Goal: Task Accomplishment & Management: Use online tool/utility

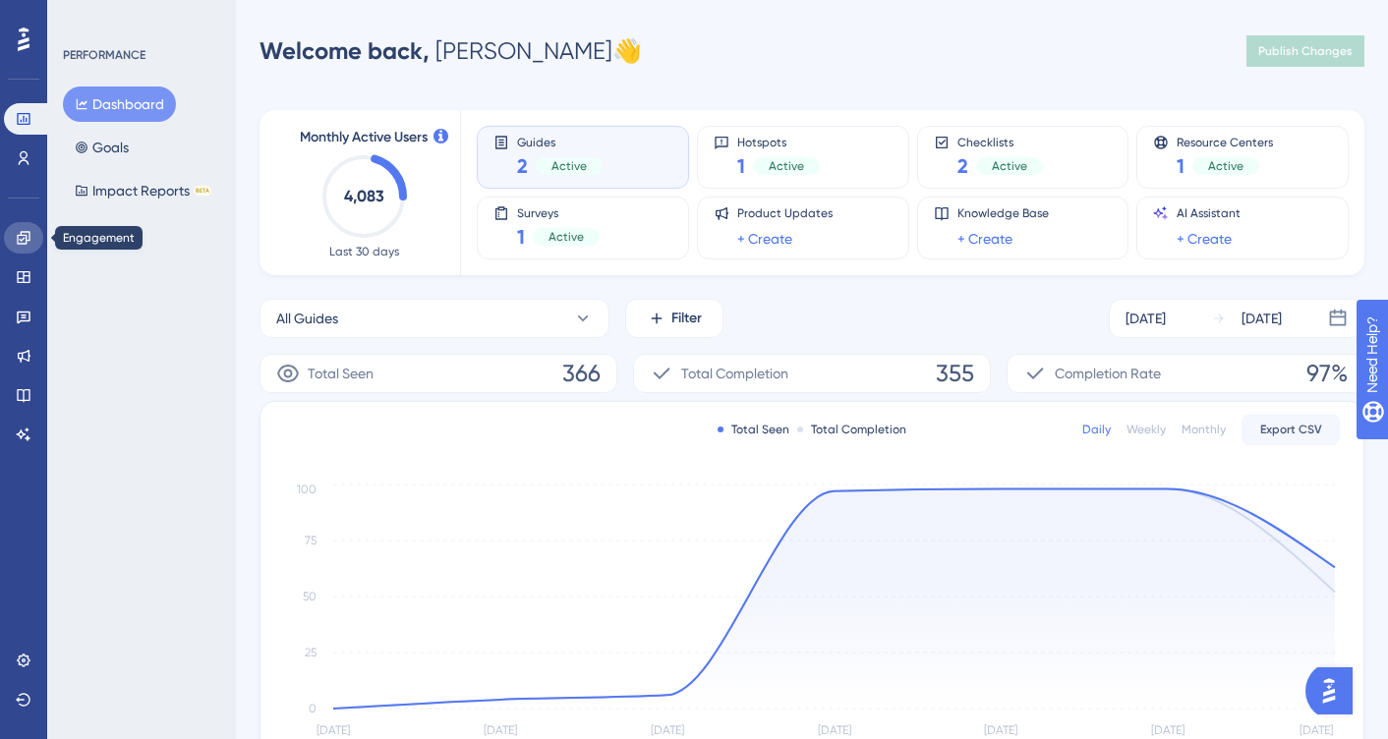
click at [29, 234] on icon at bounding box center [23, 237] width 13 height 13
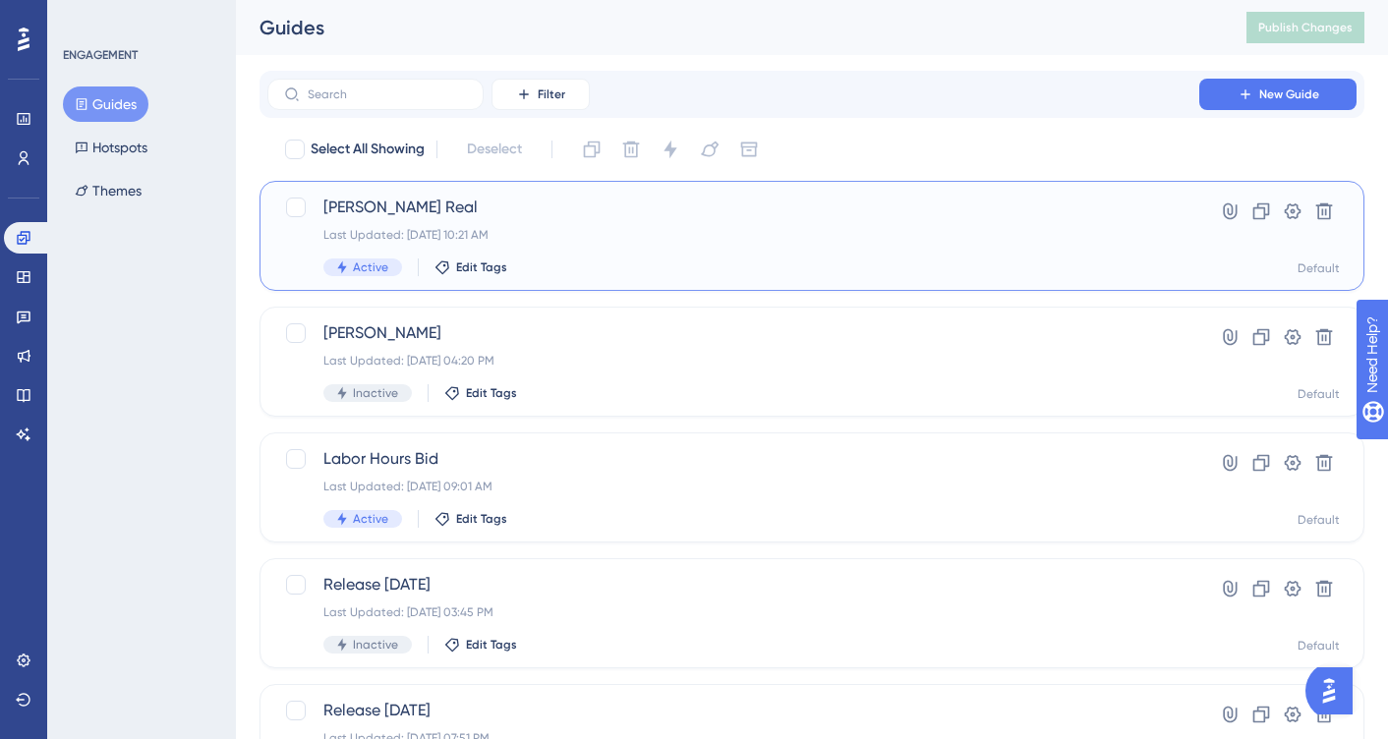
click at [617, 245] on div "Diana Demo Real Last Updated: Aug 14 2025, 10:21 AM Active Edit Tags" at bounding box center [733, 236] width 820 height 81
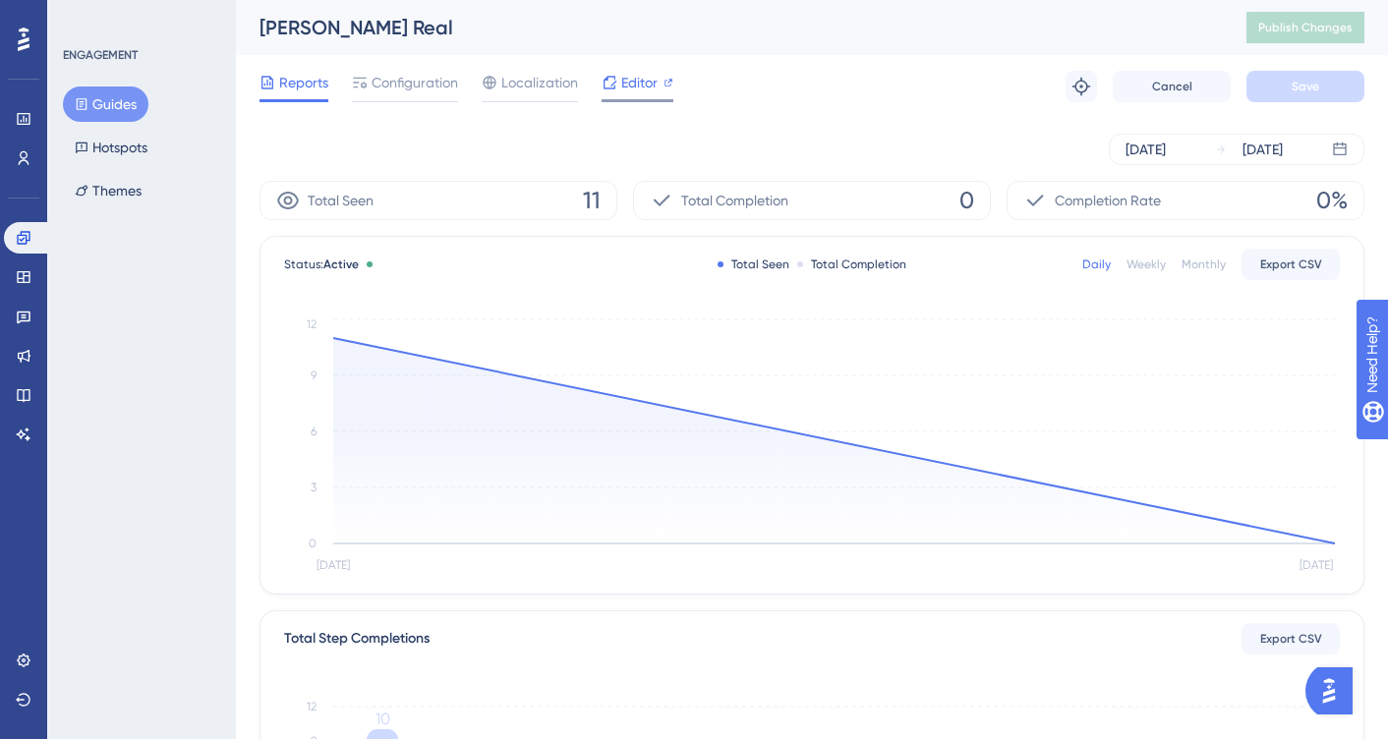
click at [636, 86] on span "Editor" at bounding box center [639, 83] width 36 height 24
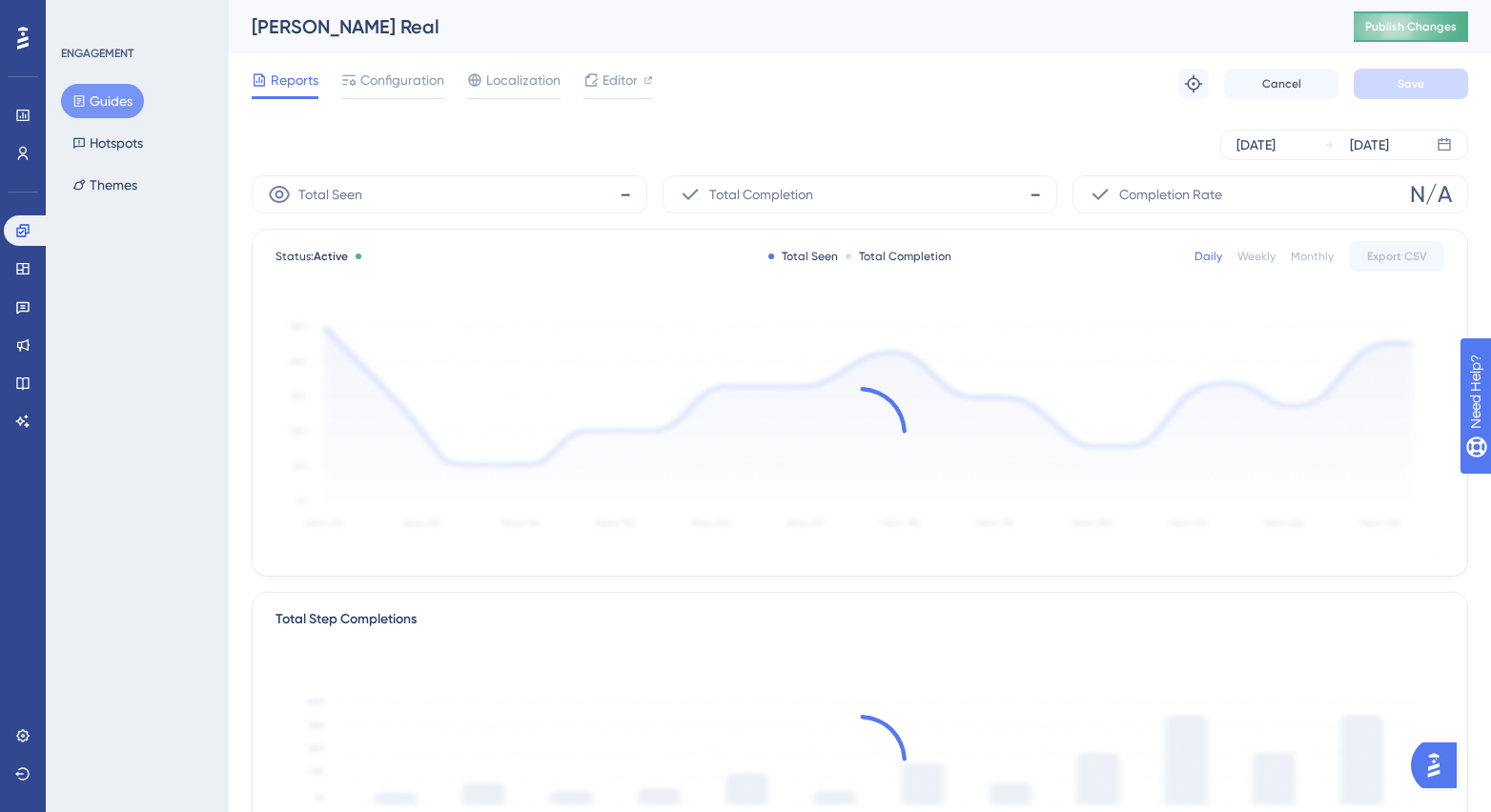
click at [1345, 37] on button "Publish Changes" at bounding box center [1411, 26] width 114 height 30
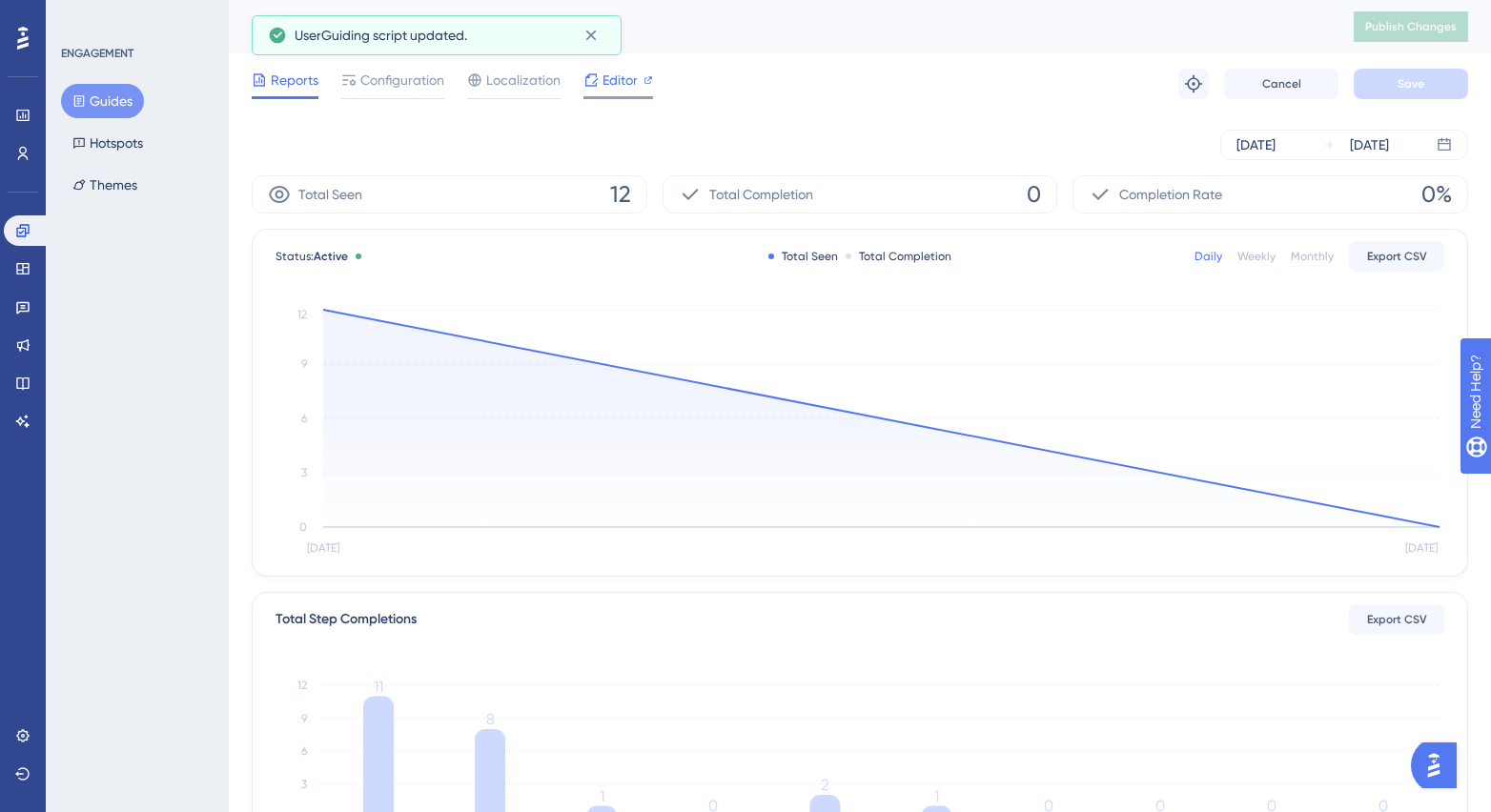
click at [636, 83] on span "Editor" at bounding box center [619, 80] width 35 height 23
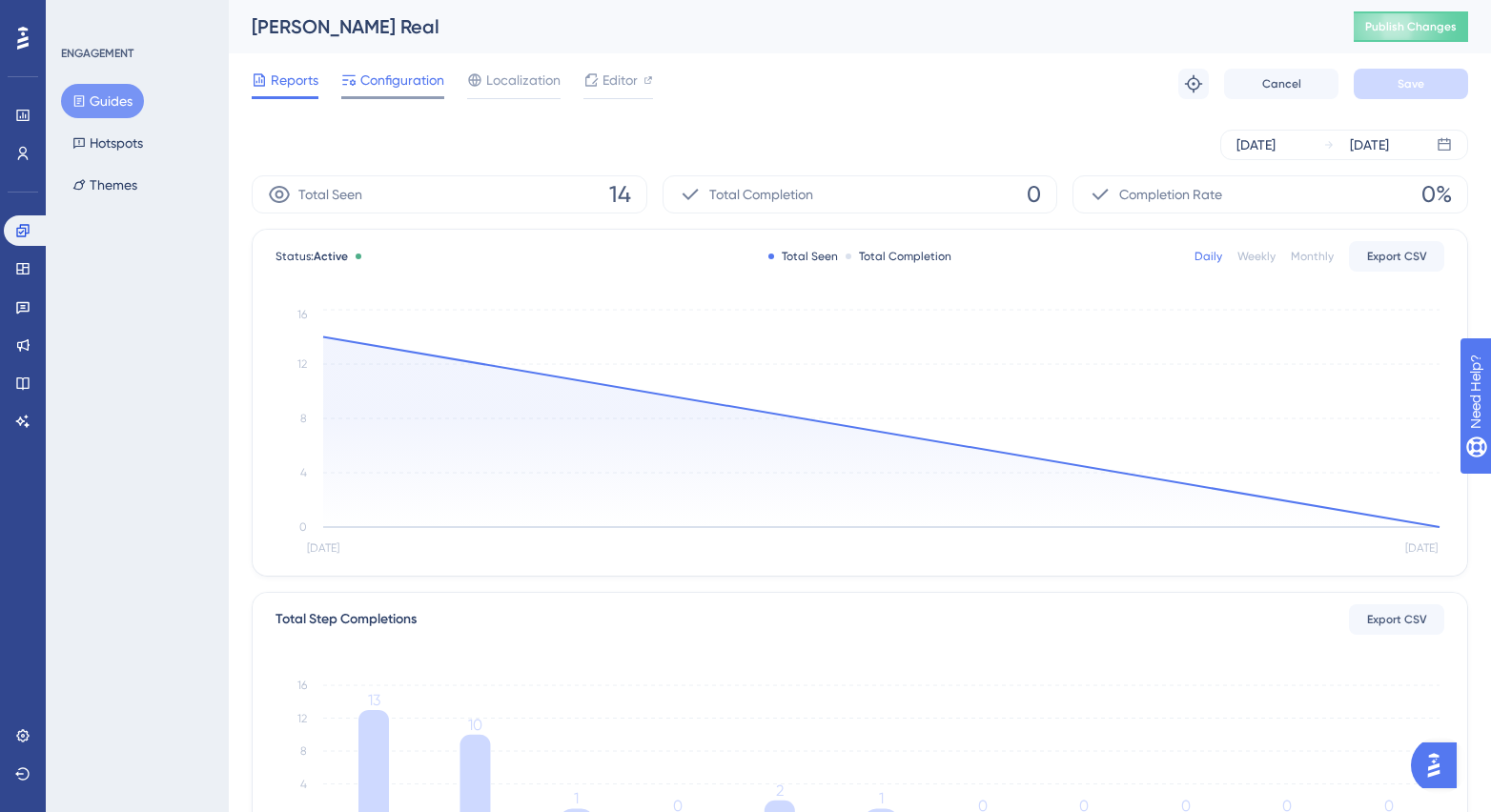
click at [378, 85] on span "Configuration" at bounding box center [402, 80] width 84 height 23
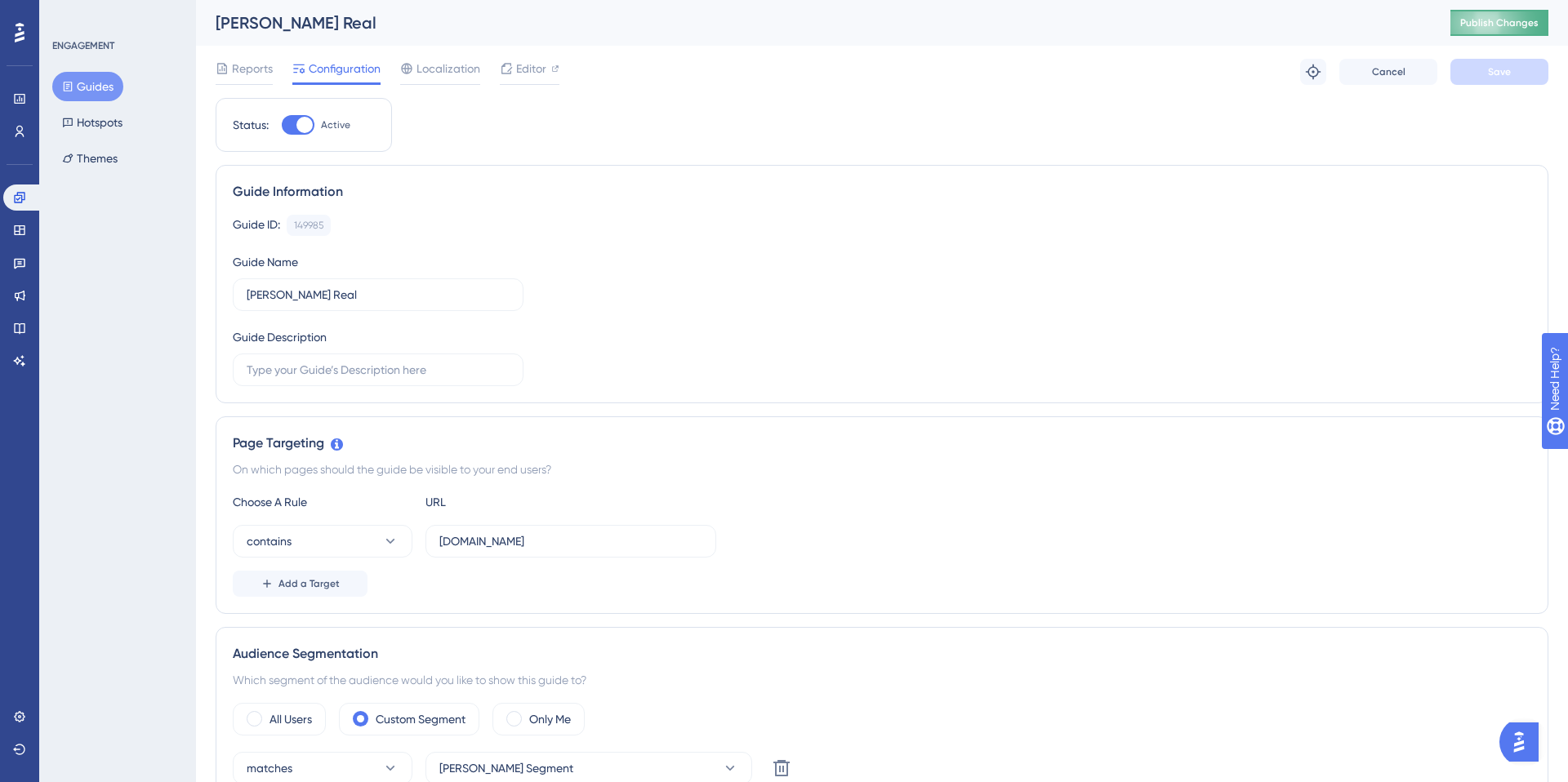
click at [1152, 21] on span "Publish Changes" at bounding box center [1499, 23] width 78 height 13
